Goal: Task Accomplishment & Management: Manage account settings

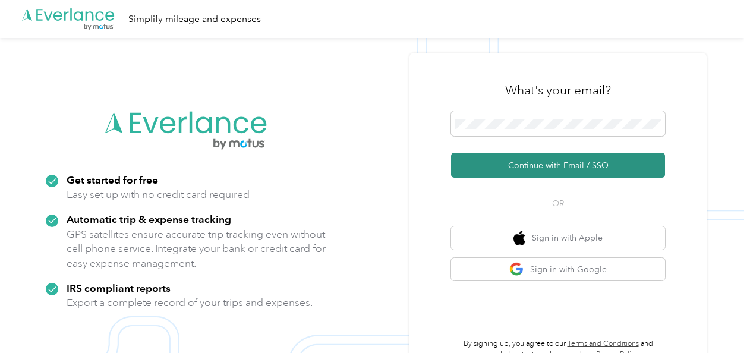
click at [505, 164] on button "Continue with Email / SSO" at bounding box center [558, 165] width 214 height 25
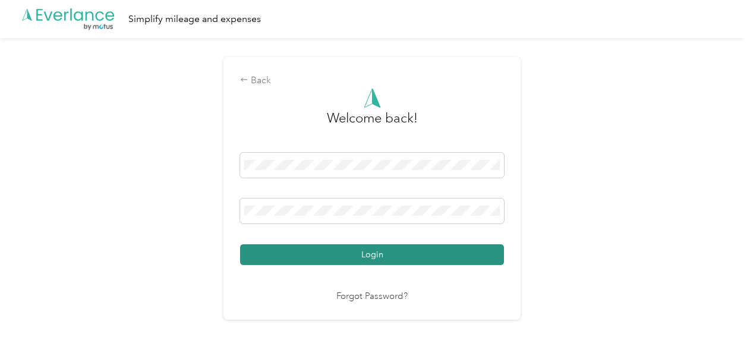
click at [363, 252] on button "Login" at bounding box center [372, 254] width 264 height 21
